Goal: Transaction & Acquisition: Purchase product/service

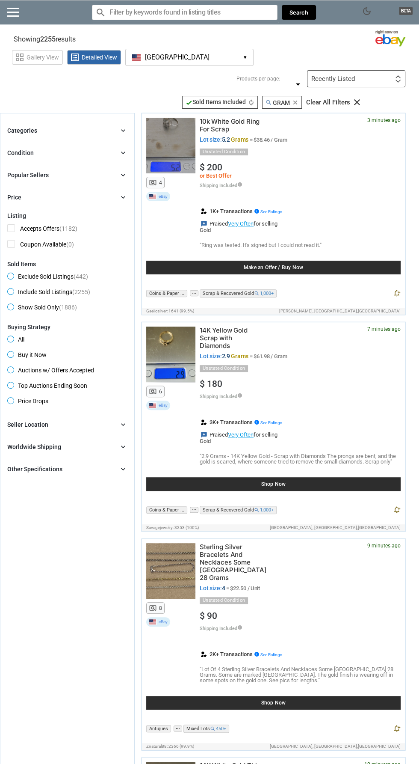
click at [166, 125] on div at bounding box center [170, 146] width 49 height 56
click at [165, 346] on div at bounding box center [170, 355] width 49 height 56
click at [175, 131] on div at bounding box center [170, 146] width 49 height 56
click at [151, 153] on div at bounding box center [170, 146] width 49 height 56
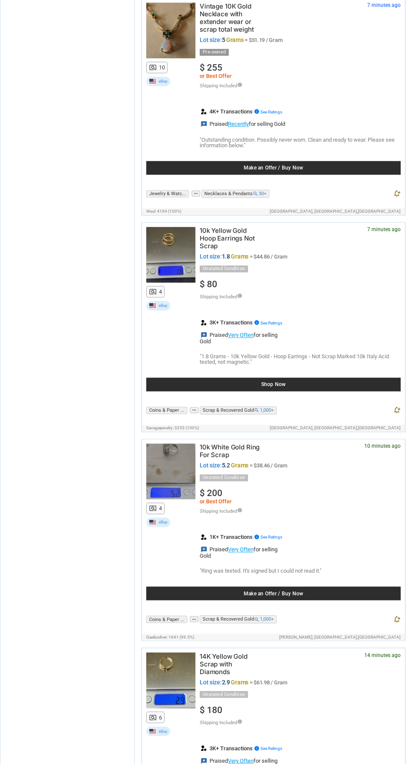
scroll to position [524, 0]
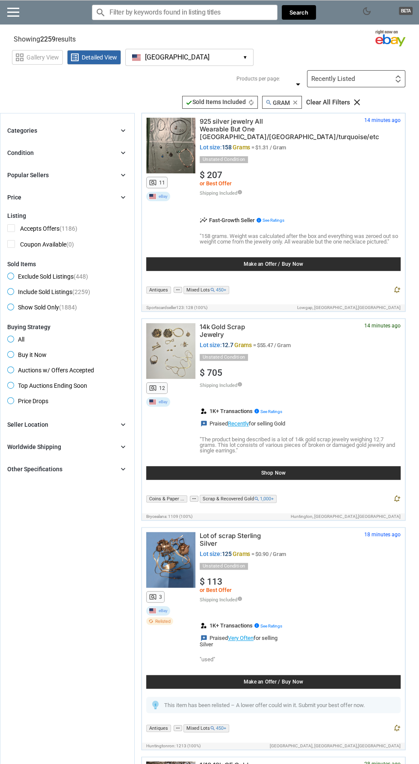
click at [170, 345] on div at bounding box center [170, 351] width 49 height 56
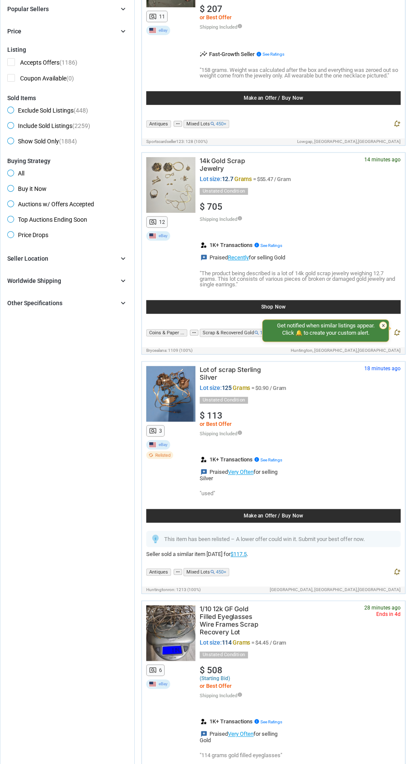
scroll to position [167, 0]
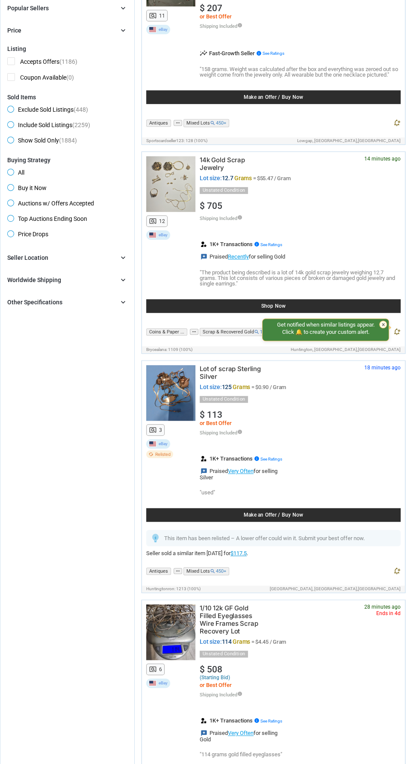
click at [171, 390] on div at bounding box center [170, 393] width 49 height 56
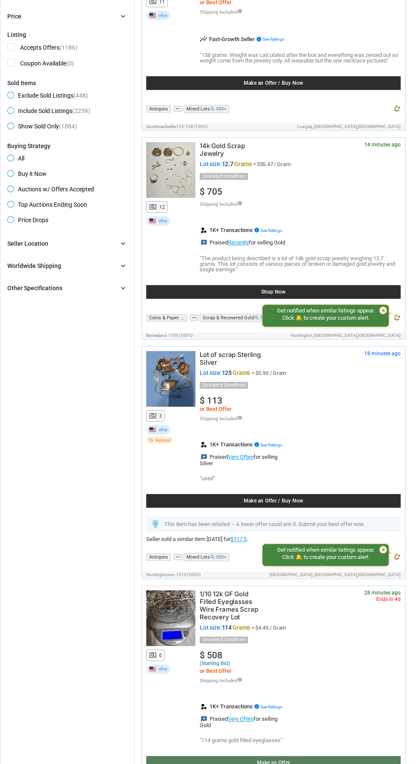
scroll to position [224, 0]
